Goal: Transaction & Acquisition: Purchase product/service

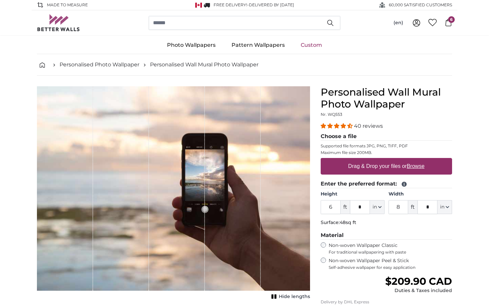
scroll to position [24, 0]
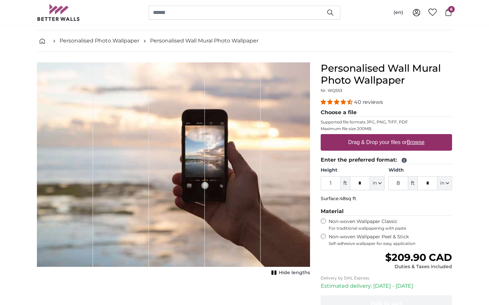
type input "1"
click at [369, 199] on p "Surface: 48sq ft" at bounding box center [385, 199] width 131 height 7
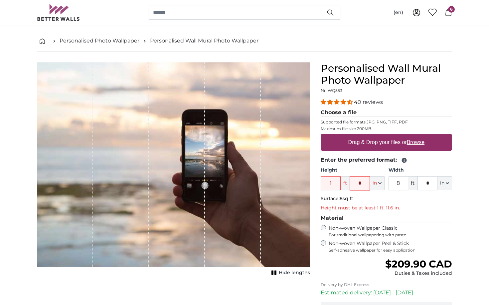
click at [365, 184] on input "*" at bounding box center [360, 183] width 20 height 14
click at [334, 185] on input "1" at bounding box center [330, 183] width 20 height 14
type input "2"
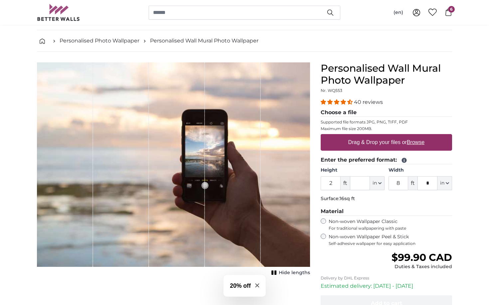
click at [368, 239] on label "Non-woven Wallpaper Peel & Stick Self-adhesive wallpaper for easy application" at bounding box center [389, 240] width 123 height 13
click at [404, 184] on input "8" at bounding box center [398, 183] width 20 height 14
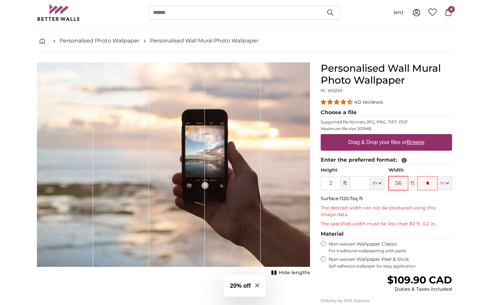
type input "5"
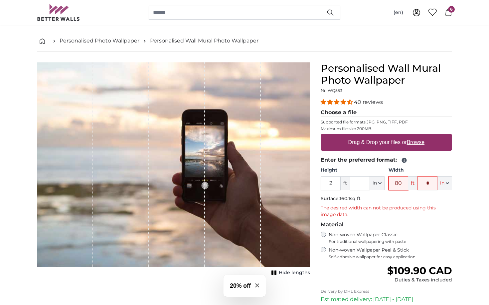
type input "80"
click at [411, 228] on legend "Material" at bounding box center [385, 225] width 131 height 8
click at [385, 144] on label "Drag & Drop your files or Browse" at bounding box center [385, 142] width 81 height 13
click at [385, 136] on input "Drag & Drop your files or Browse" at bounding box center [385, 135] width 131 height 2
type input "**********"
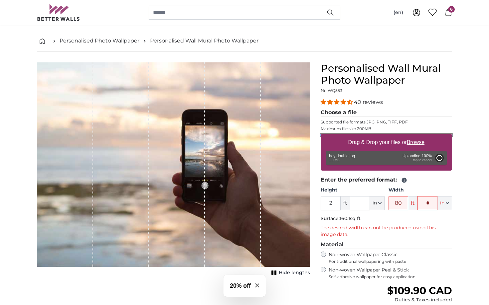
type input "6"
type input "*"
type input "7"
type input "***"
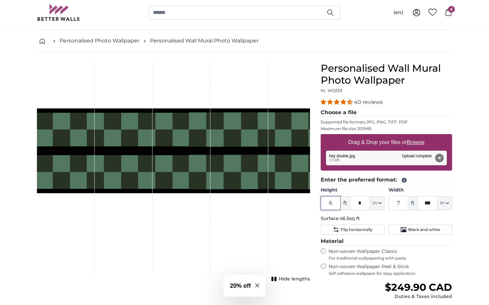
click at [336, 207] on input "6" at bounding box center [330, 203] width 20 height 14
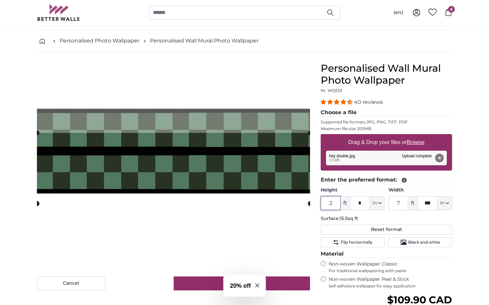
type input "2"
click at [387, 216] on p "Surface: 15.5sq ft" at bounding box center [385, 219] width 131 height 7
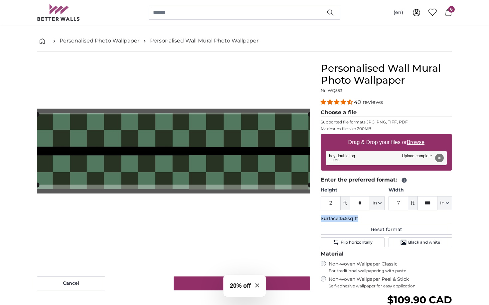
click at [280, 156] on cropper-handle at bounding box center [173, 149] width 273 height 70
click at [431, 202] on input "***" at bounding box center [427, 203] width 20 height 14
type input "*"
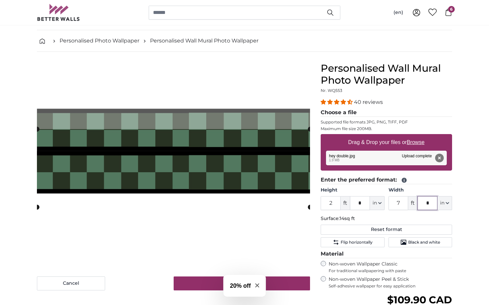
type input "*"
click at [399, 204] on input "7" at bounding box center [398, 203] width 20 height 14
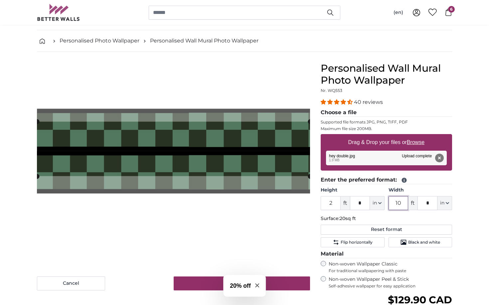
click at [221, 165] on cropper-handle at bounding box center [173, 149] width 273 height 55
type input "1"
type input "5"
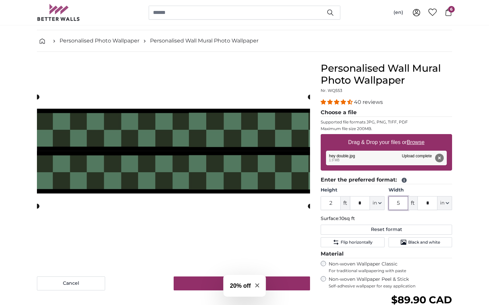
click at [287, 166] on cropper-handle at bounding box center [173, 151] width 273 height 109
click at [256, 167] on cropper-handle at bounding box center [173, 151] width 273 height 91
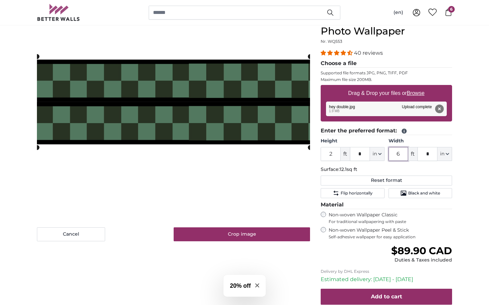
scroll to position [83, 0]
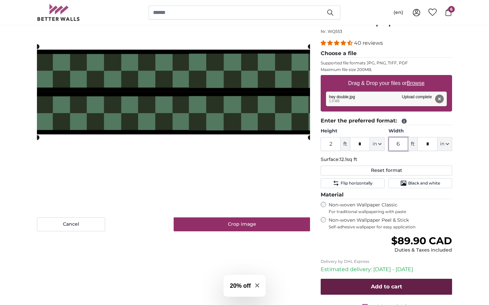
type input "6"
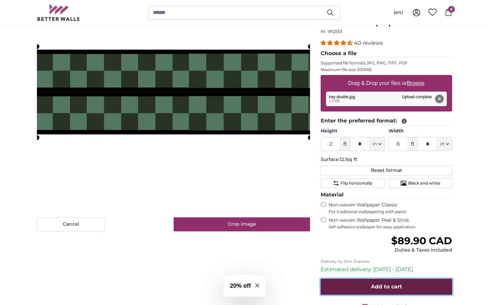
click at [410, 291] on button "Add to cart" at bounding box center [385, 287] width 131 height 16
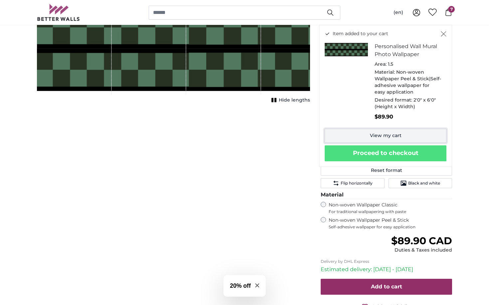
click at [419, 136] on link "View my cart" at bounding box center [385, 136] width 122 height 14
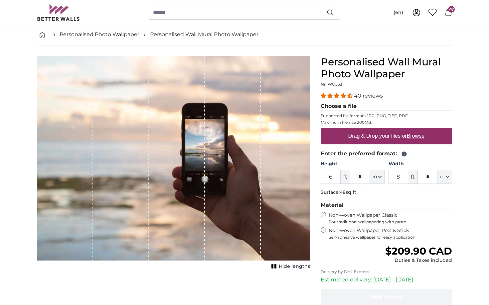
scroll to position [38, 0]
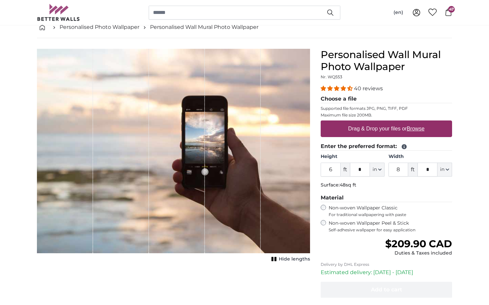
click at [326, 223] on div "Non-woven Wallpaper Peel & Stick Self-adhesive wallpaper for easy application" at bounding box center [385, 226] width 131 height 13
click at [336, 171] on input "6" at bounding box center [330, 170] width 20 height 14
type input "3"
click at [385, 190] on fieldset "Enter the preferred format: Height 3 ft * in Centimeter (cm) Inches (inch) Feet…" at bounding box center [385, 167] width 131 height 49
click at [402, 172] on input "8" at bounding box center [398, 170] width 20 height 14
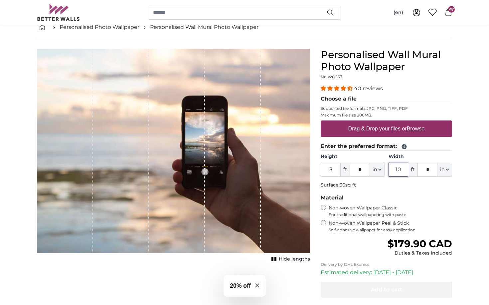
type input "10"
click at [449, 14] on icon at bounding box center [447, 12] width 7 height 7
click at [335, 174] on input "3" at bounding box center [330, 170] width 20 height 14
type input "3"
type input "2"
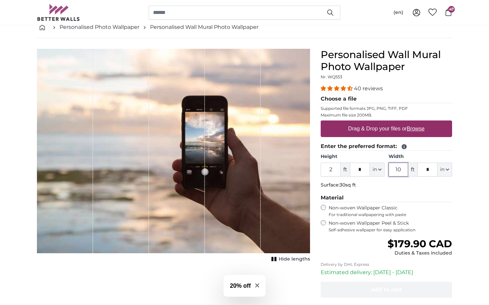
click at [400, 171] on input "10" at bounding box center [398, 170] width 20 height 14
type input "1"
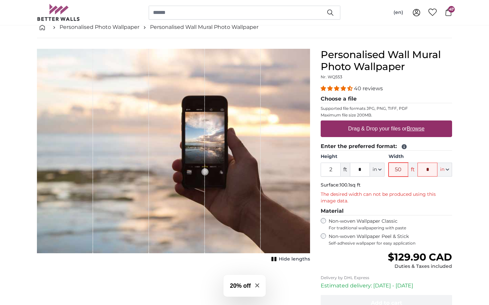
type input "5"
type input "40"
click at [416, 199] on p "The desired width can not be produced using this image data." at bounding box center [385, 197] width 131 height 13
click at [273, 156] on div "1 of 1" at bounding box center [173, 151] width 273 height 205
click at [351, 118] on p "Maximum file size 200MB." at bounding box center [385, 115] width 131 height 5
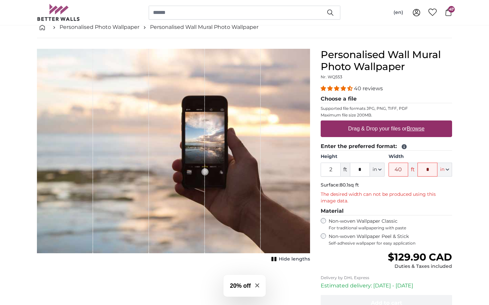
click at [346, 126] on label "Drag & Drop your files or Browse" at bounding box center [385, 128] width 81 height 13
click at [346, 123] on input "Drag & Drop your files or Browse" at bounding box center [385, 122] width 131 height 2
type input "**********"
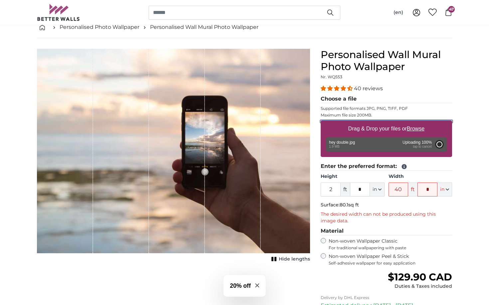
type input "6"
type input "7"
type input "***"
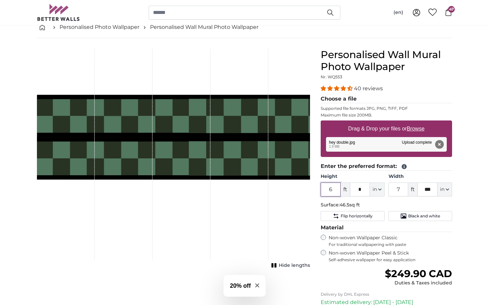
click at [332, 193] on input "6" at bounding box center [330, 190] width 20 height 14
type input "3"
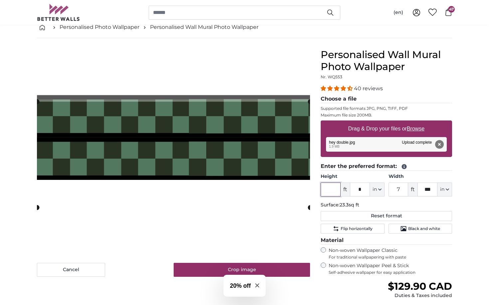
type input "2"
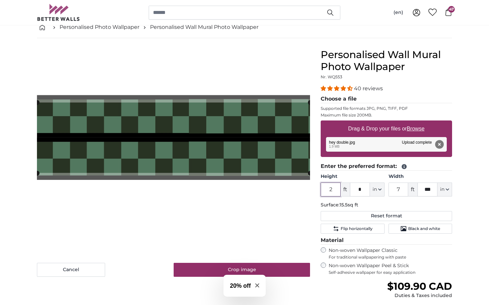
click at [273, 128] on cropper-handle at bounding box center [173, 138] width 273 height 70
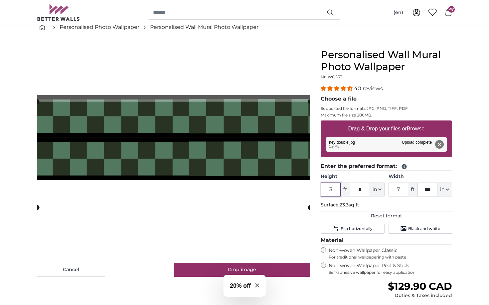
type input "3"
click at [400, 192] on input "7" at bounding box center [398, 190] width 20 height 14
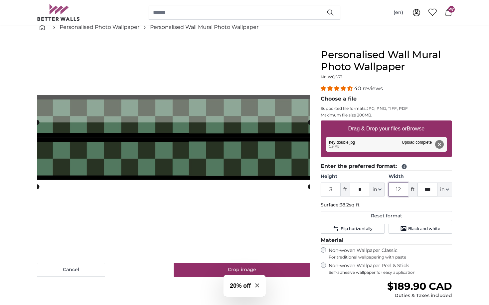
type input "12"
click at [422, 205] on p "Surface: 38.2sq ft" at bounding box center [385, 205] width 131 height 7
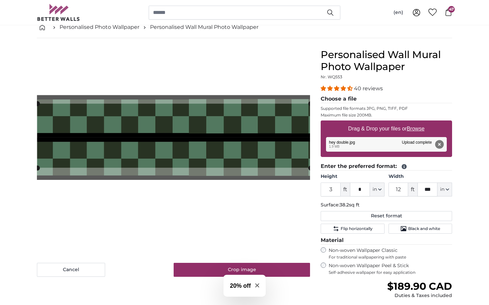
click at [282, 153] on cropper-handle at bounding box center [173, 136] width 273 height 64
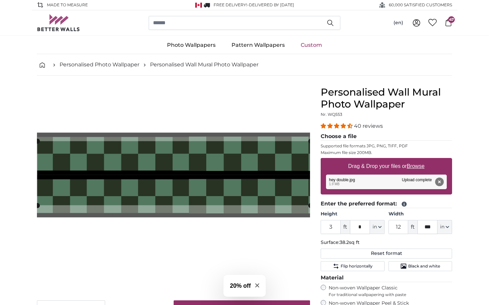
click at [449, 25] on icon at bounding box center [447, 22] width 7 height 7
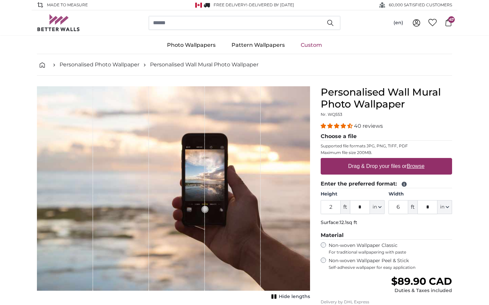
click at [448, 21] on link "47" at bounding box center [445, 22] width 11 height 7
